Goal: Navigation & Orientation: Understand site structure

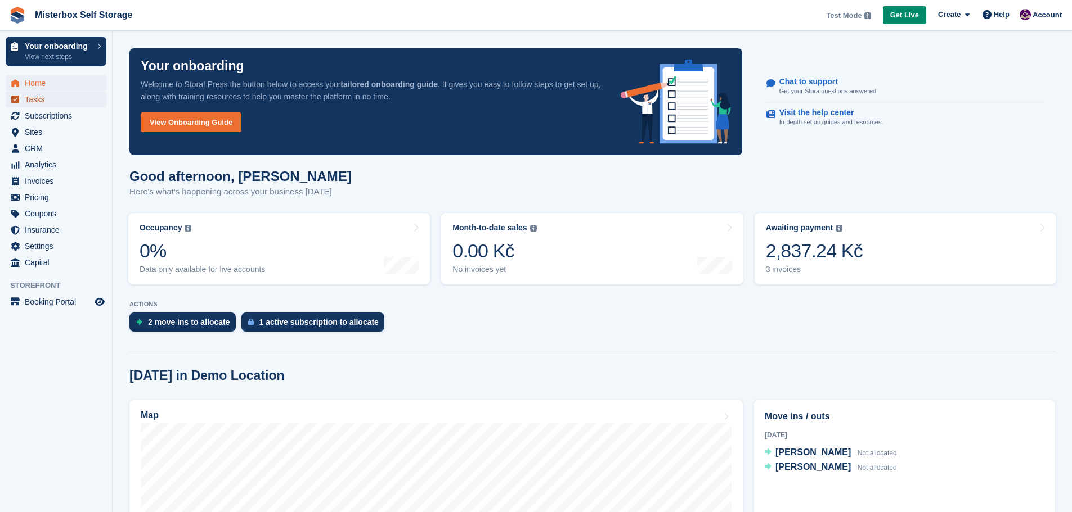
click at [32, 99] on span "Tasks" at bounding box center [59, 100] width 68 height 16
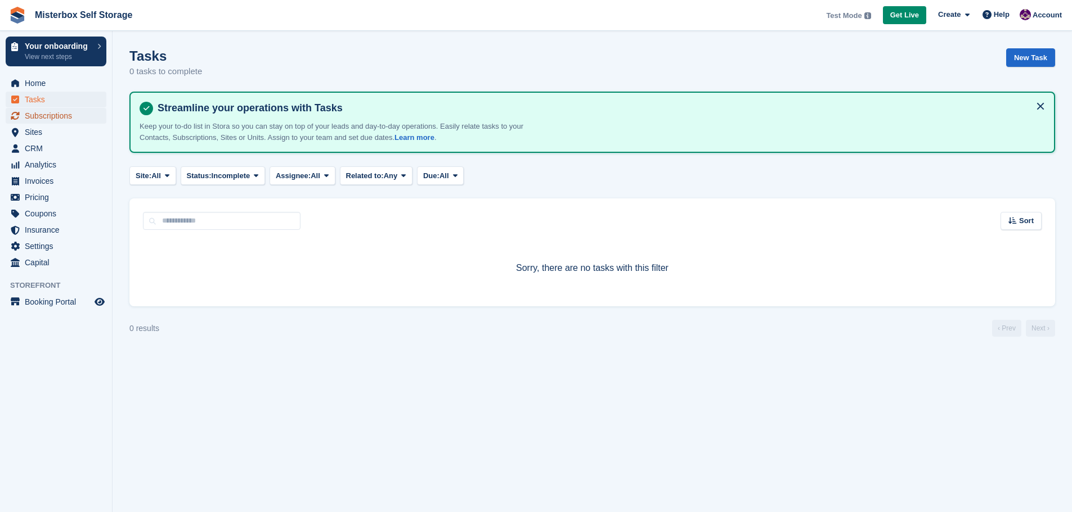
click at [51, 113] on span "Subscriptions" at bounding box center [59, 116] width 68 height 16
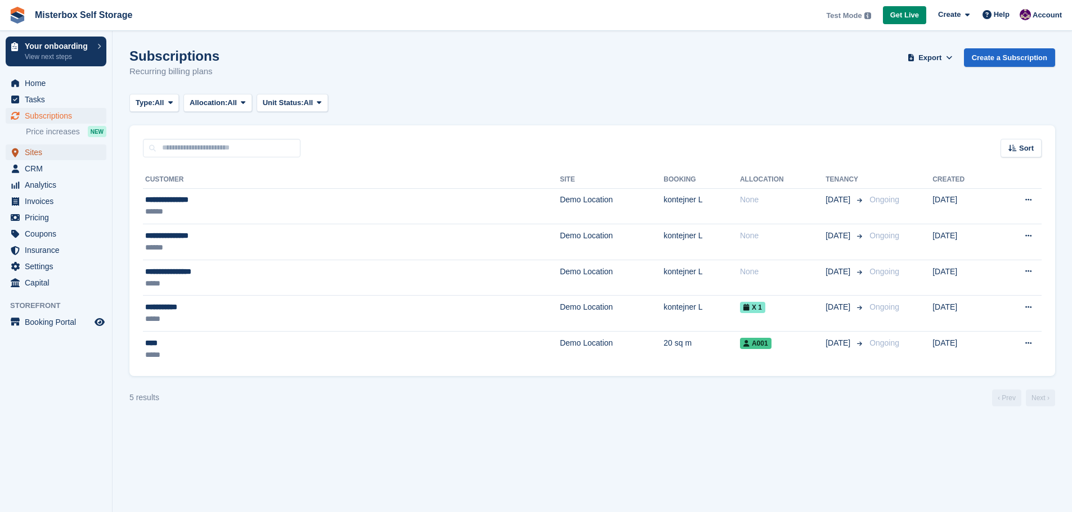
click at [30, 153] on span "Sites" at bounding box center [59, 153] width 68 height 16
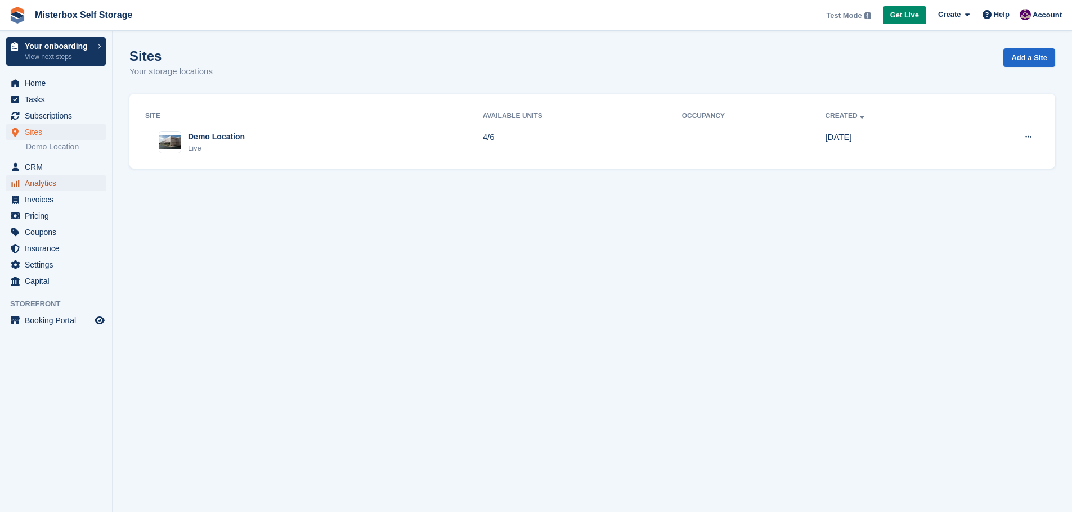
click at [36, 181] on span "Analytics" at bounding box center [59, 184] width 68 height 16
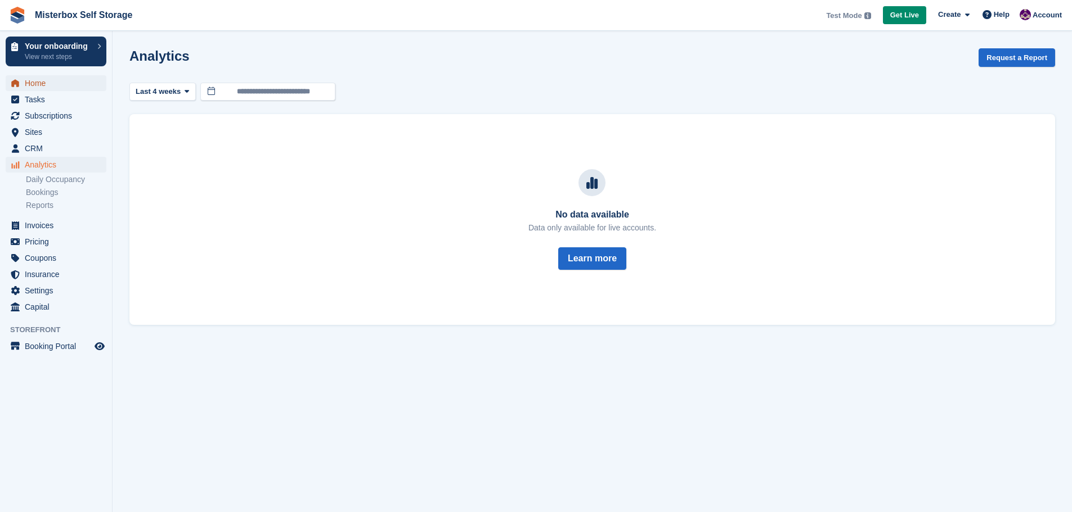
click at [32, 83] on span "Home" at bounding box center [59, 83] width 68 height 16
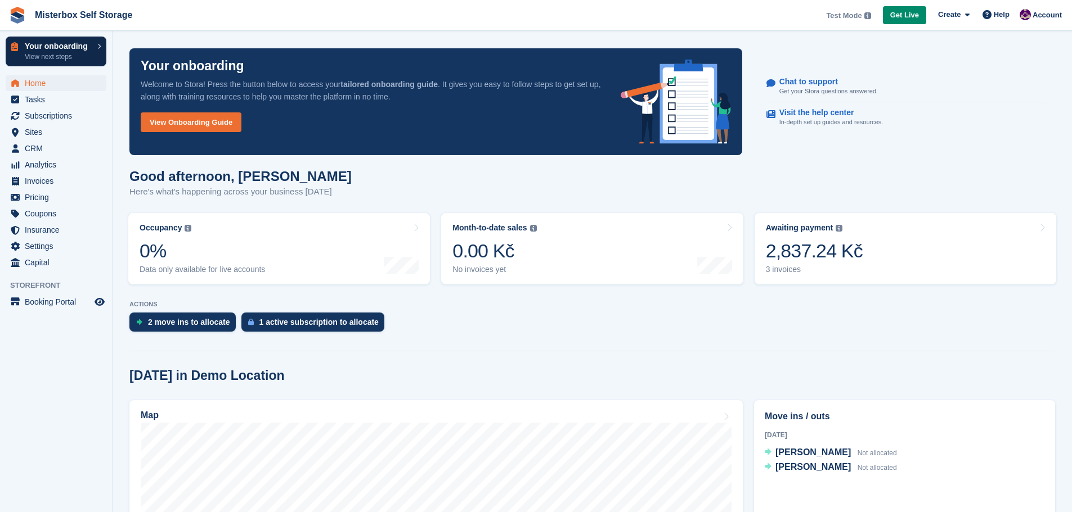
click at [96, 47] on link "Your onboarding View next steps" at bounding box center [56, 52] width 101 height 30
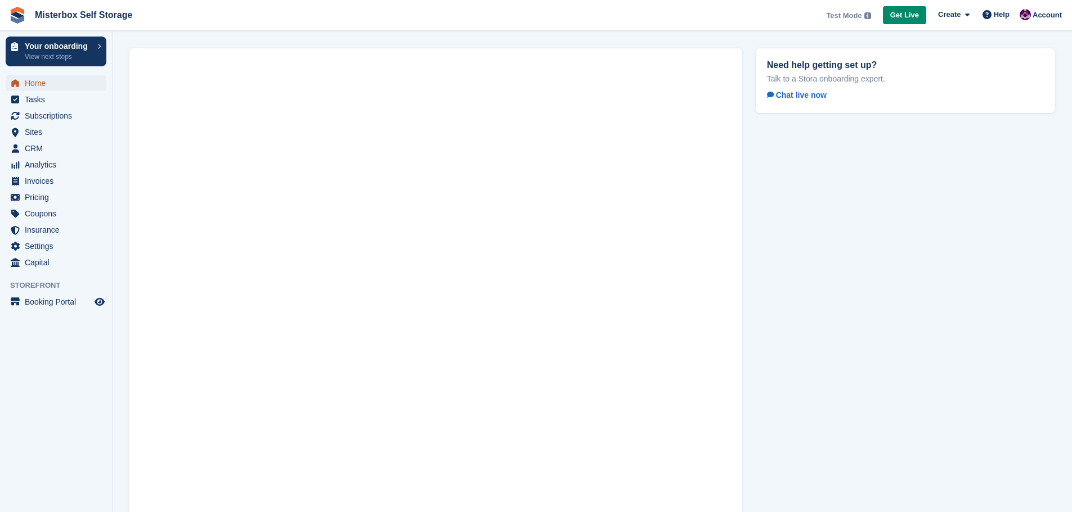
click at [32, 80] on span "Home" at bounding box center [59, 83] width 68 height 16
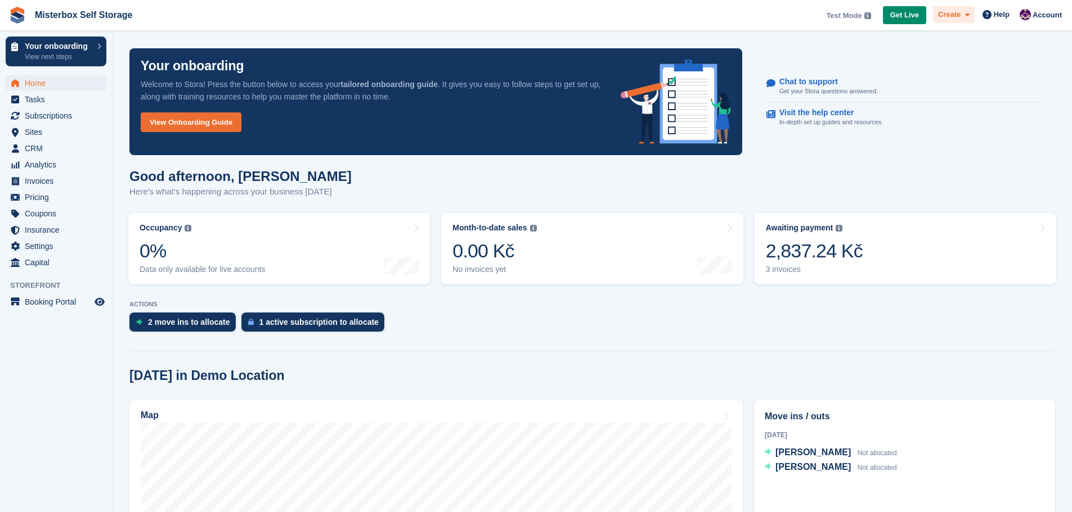
click at [969, 16] on icon at bounding box center [967, 14] width 5 height 7
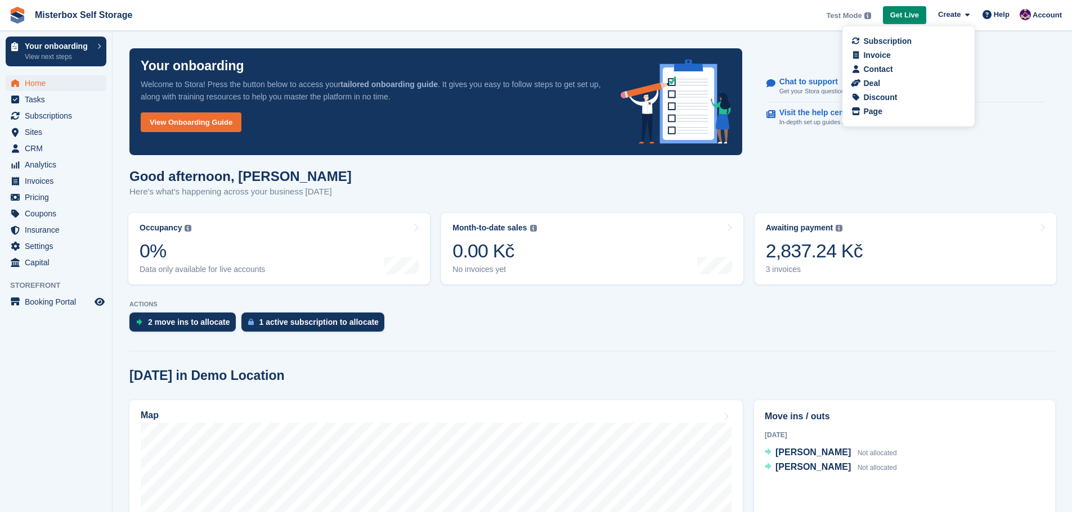
click at [640, 320] on div "2 move ins to allocate 1 active subscription to allocate" at bounding box center [591, 325] width 925 height 25
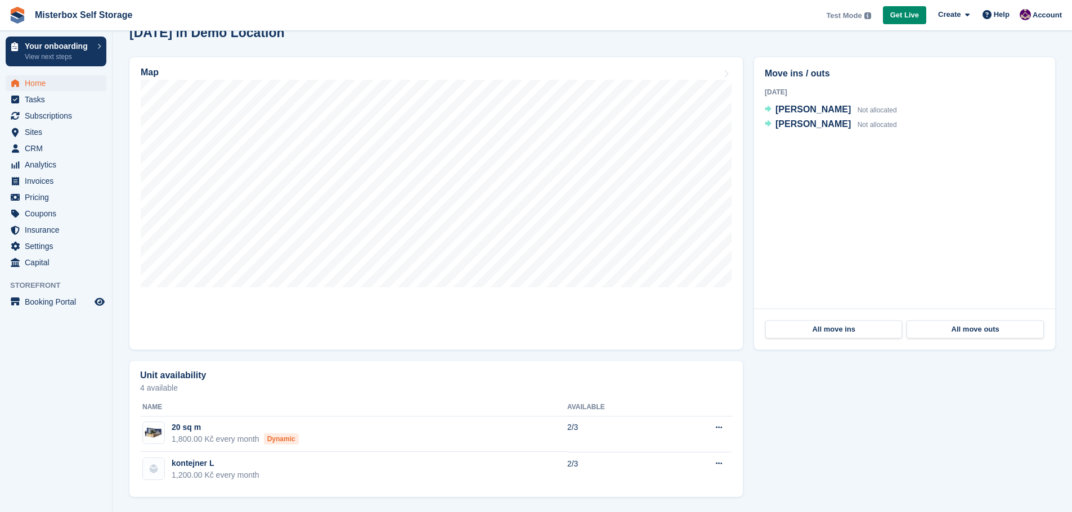
scroll to position [344, 0]
click at [43, 246] on span "Settings" at bounding box center [59, 247] width 68 height 16
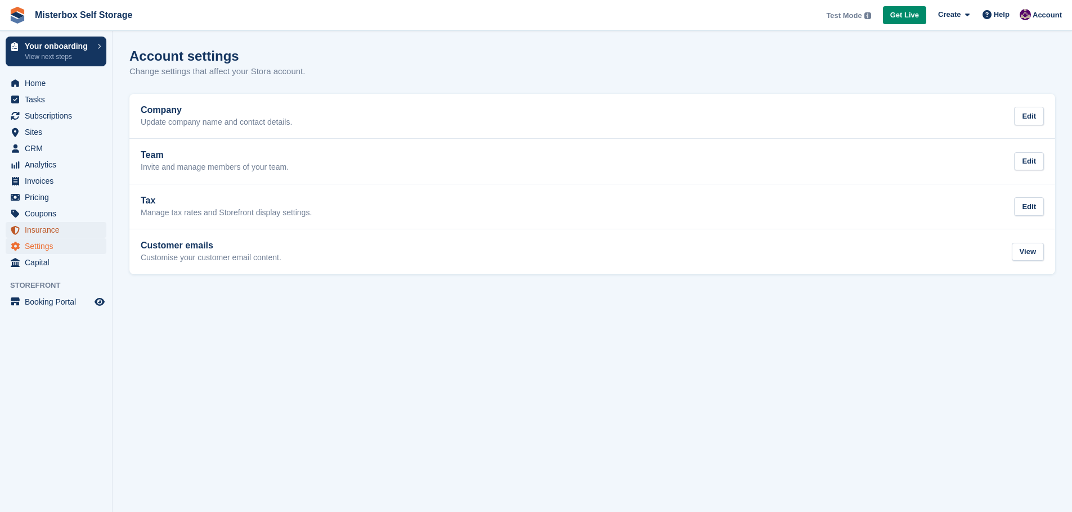
click at [41, 225] on span "Insurance" at bounding box center [59, 230] width 68 height 16
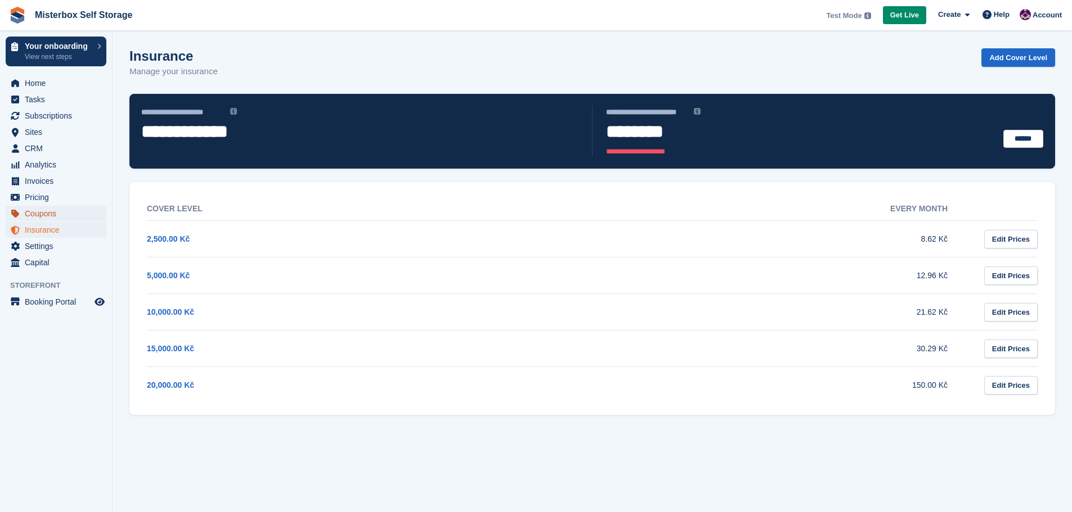
click at [41, 216] on span "Coupons" at bounding box center [59, 214] width 68 height 16
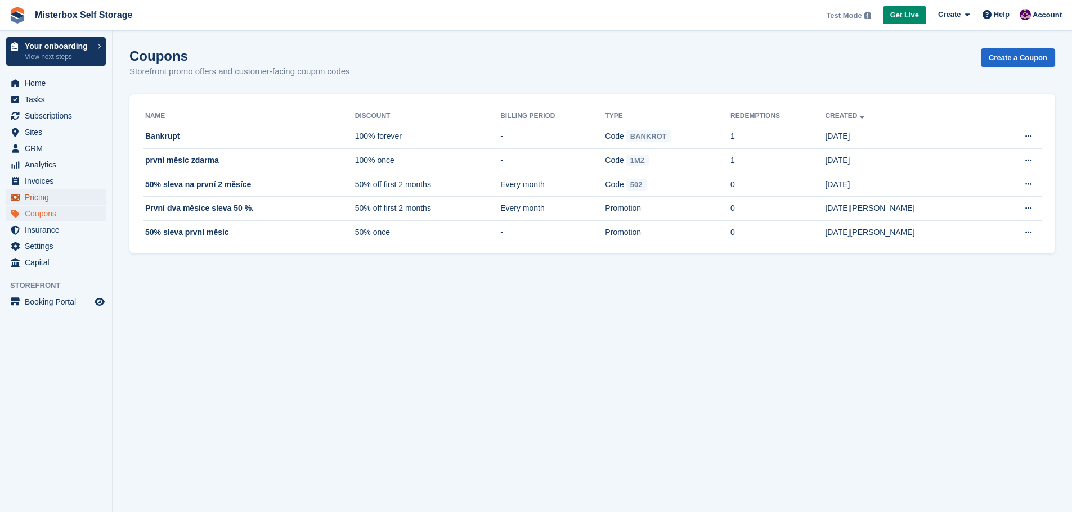
click at [46, 198] on span "Pricing" at bounding box center [59, 198] width 68 height 16
